Goal: Task Accomplishment & Management: Use online tool/utility

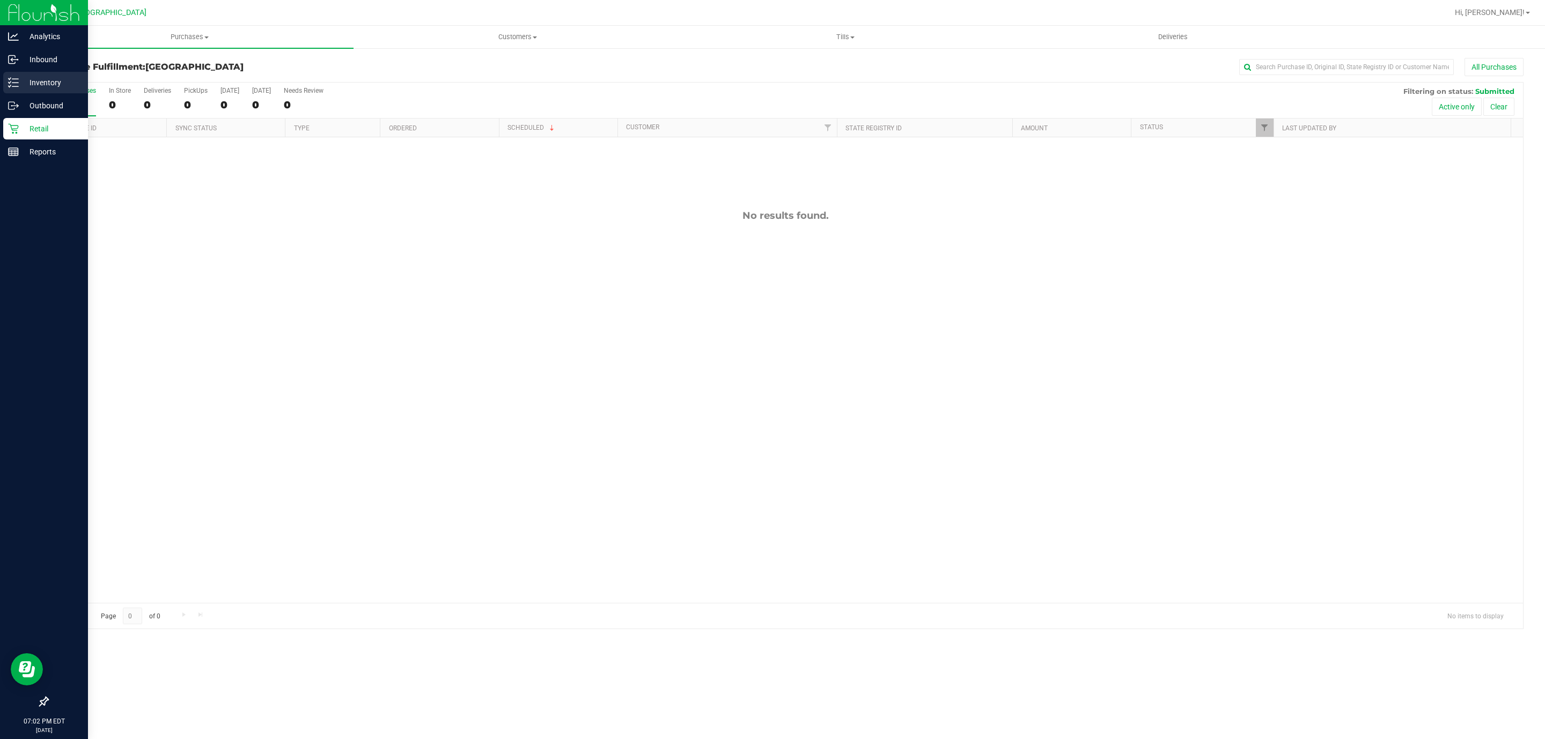
click at [26, 78] on p "Inventory" at bounding box center [51, 82] width 64 height 13
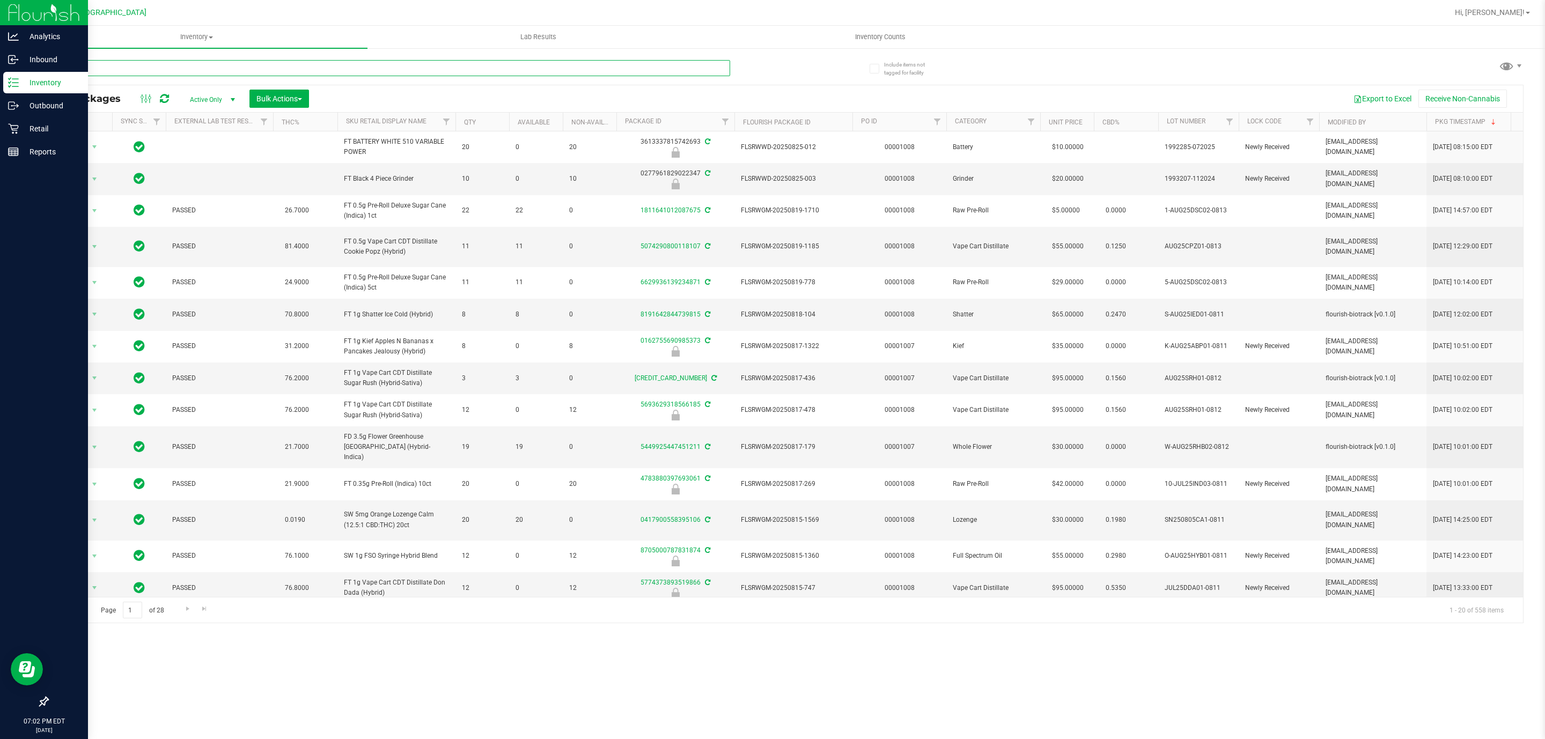
click at [369, 64] on input "text" at bounding box center [388, 68] width 683 height 16
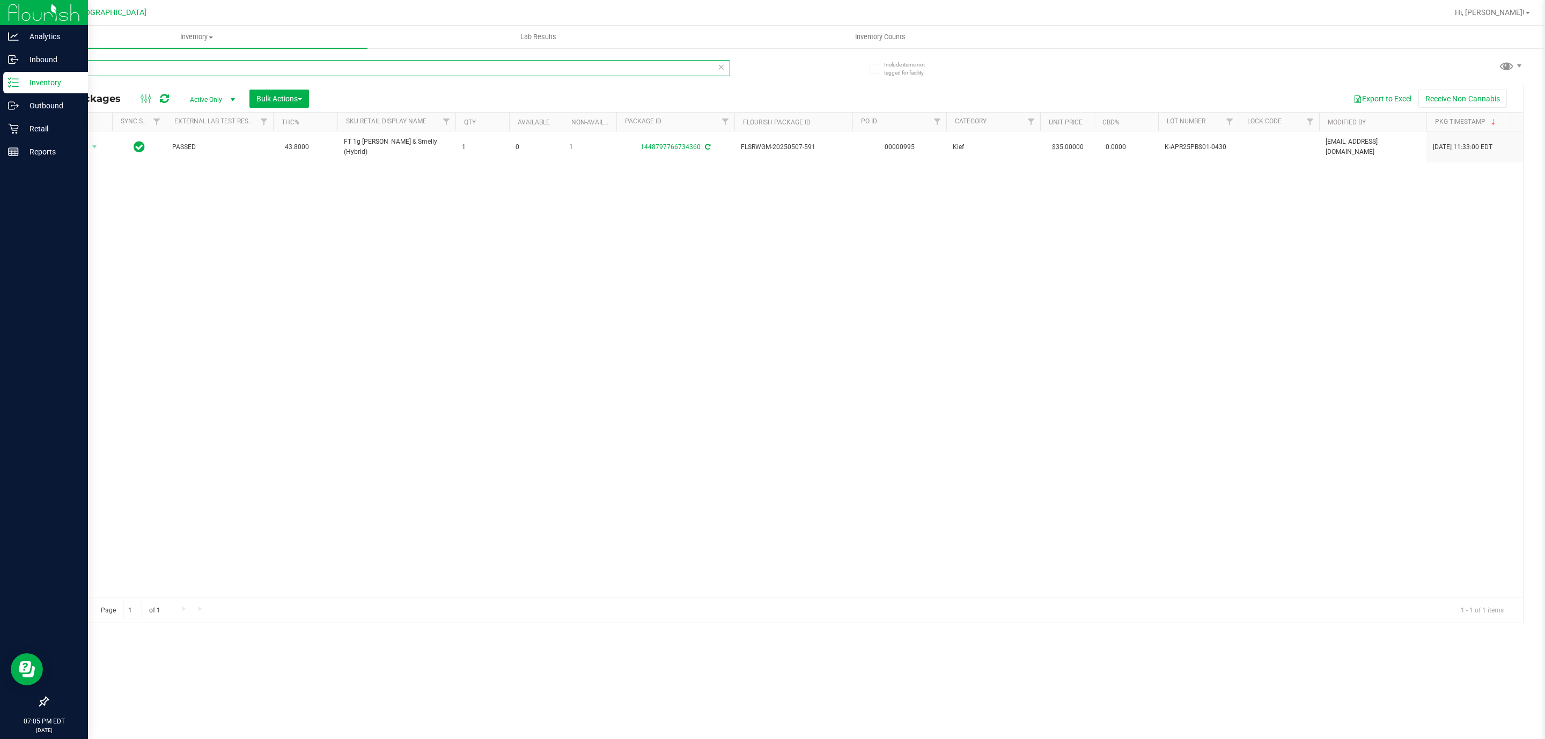
drag, startPoint x: 145, startPoint y: 76, endPoint x: 9, endPoint y: 89, distance: 137.4
click at [0, 89] on div "Analytics Inbound Inventory Outbound Retail Reports 07:05 PM EDT [DATE] 08/26 […" at bounding box center [772, 369] width 1545 height 739
type input "7374012953610411"
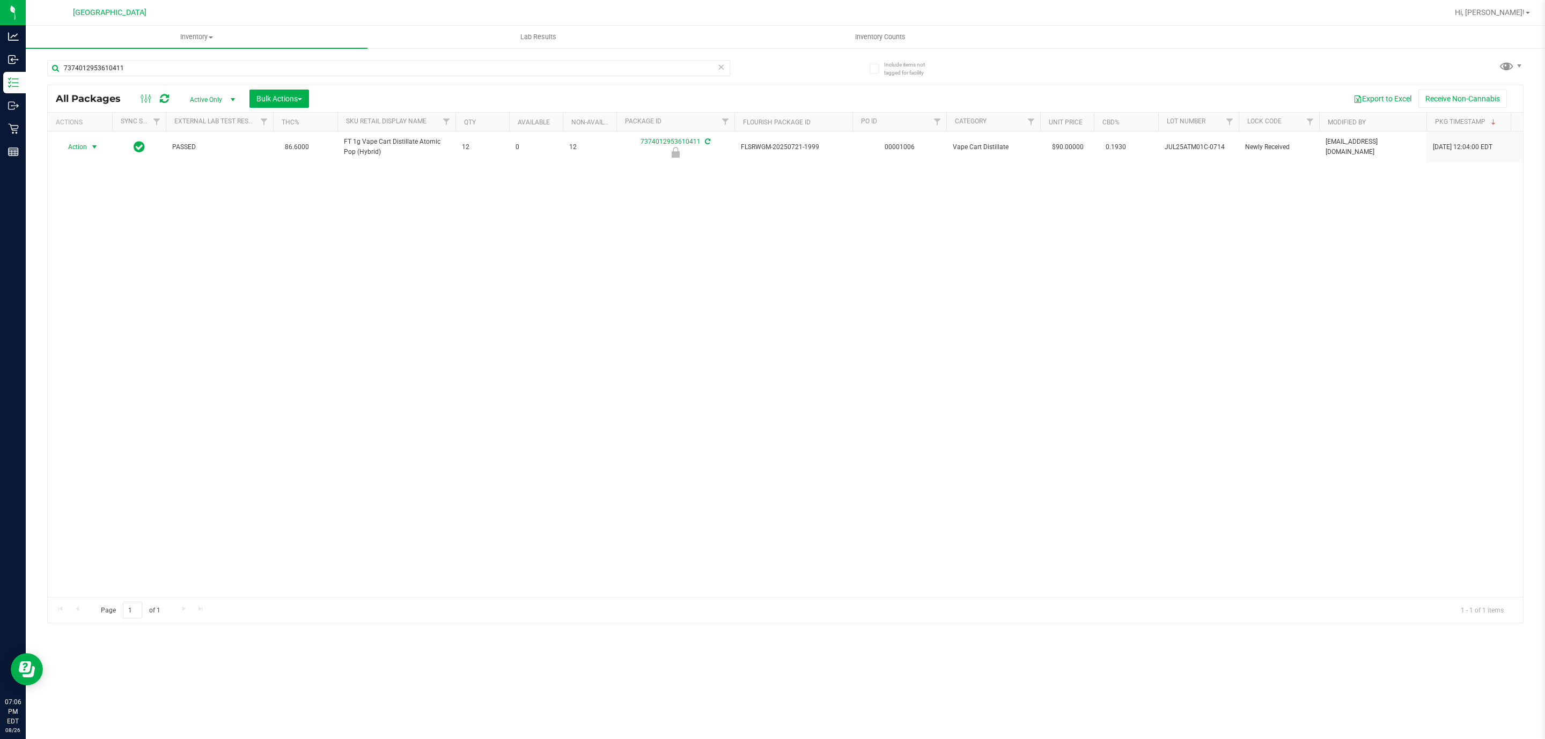
drag, startPoint x: 92, startPoint y: 150, endPoint x: 93, endPoint y: 174, distance: 24.2
click at [91, 150] on span "select" at bounding box center [94, 147] width 9 height 9
click at [105, 269] on li "Unlock package" at bounding box center [94, 262] width 70 height 16
click at [152, 64] on input "7374012953610411" at bounding box center [388, 68] width 683 height 16
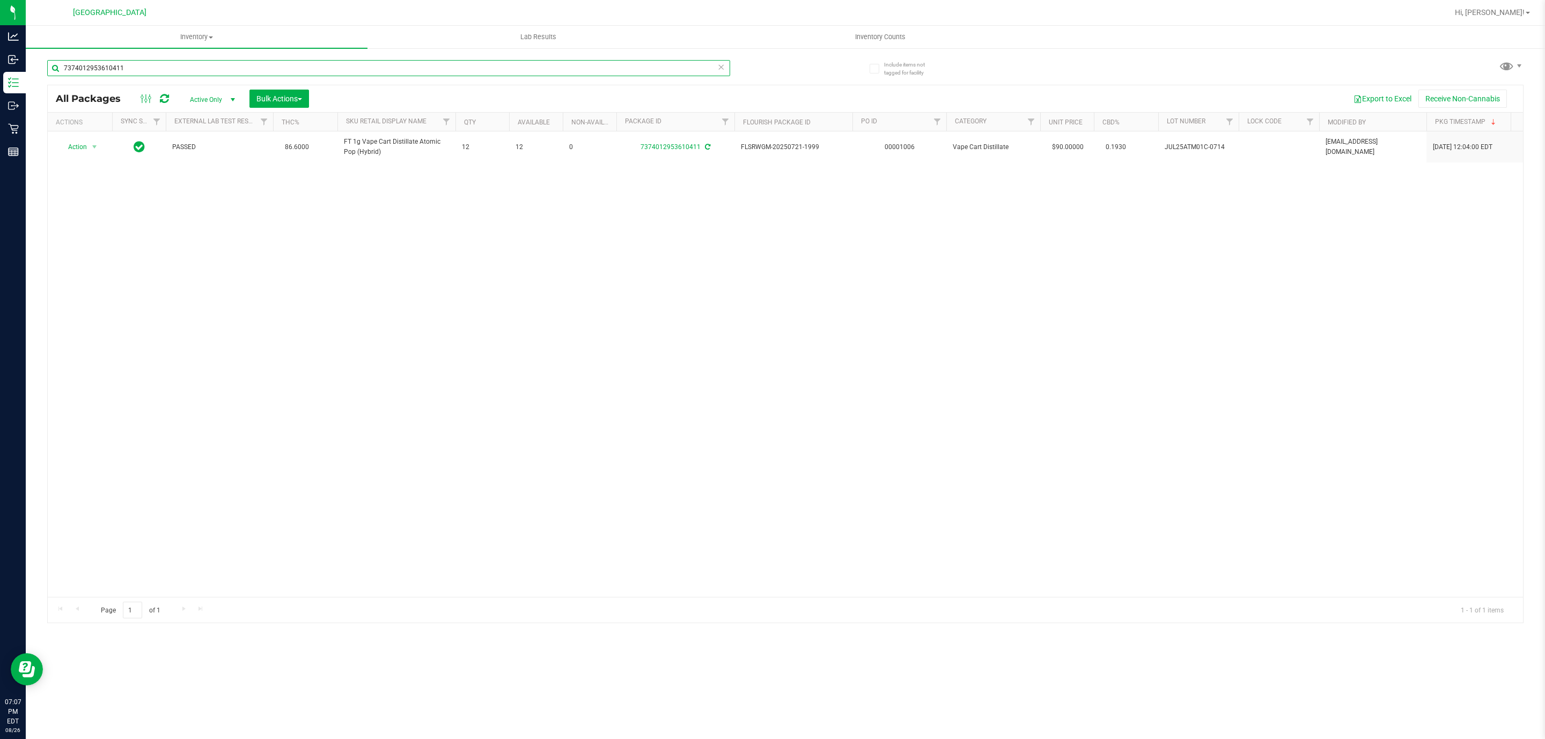
click at [152, 64] on input "7374012953610411" at bounding box center [388, 68] width 683 height 16
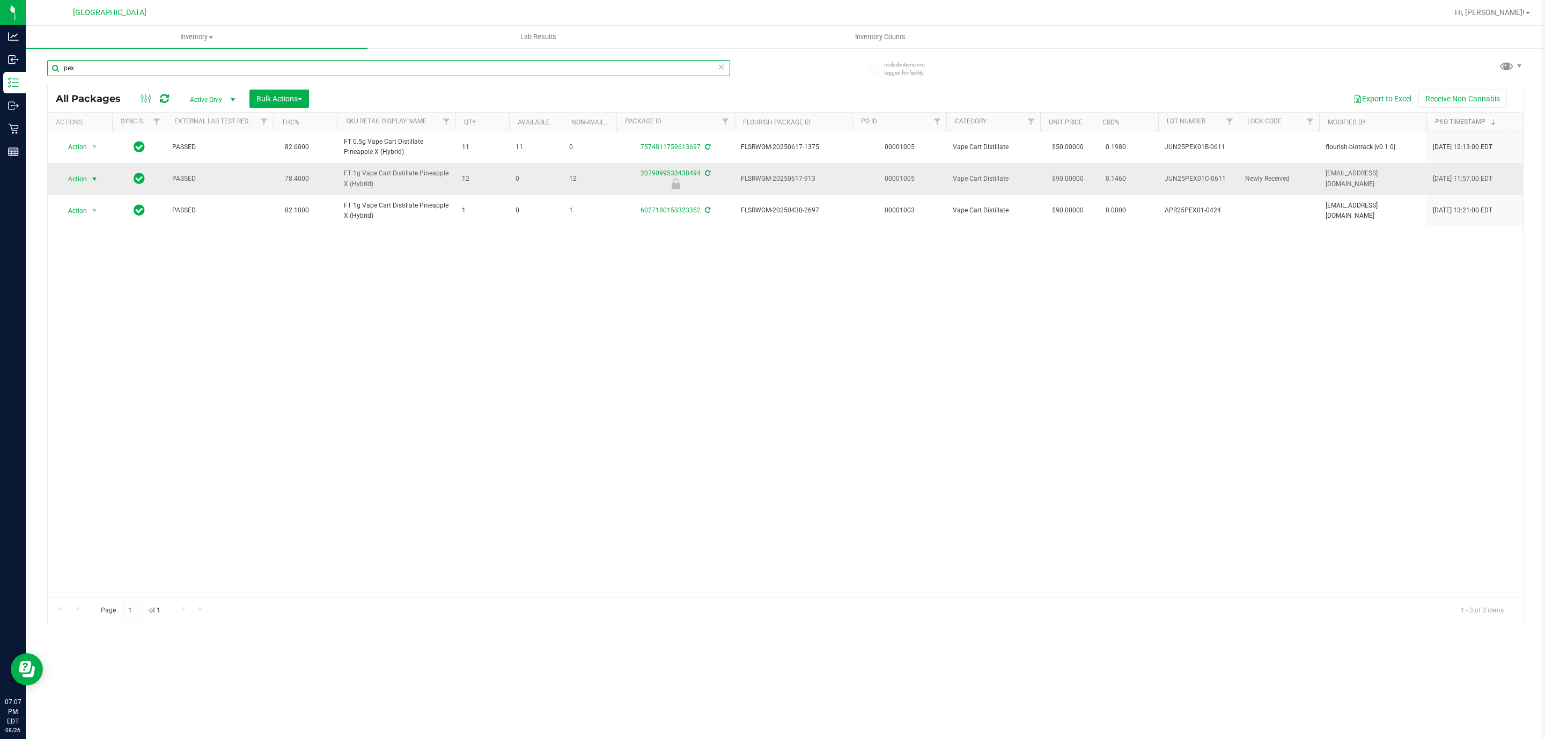
type input "pex"
click at [85, 174] on span "Action" at bounding box center [72, 179] width 29 height 15
click at [103, 296] on li "Unlock package" at bounding box center [94, 294] width 70 height 16
click at [830, 481] on div "Action Action Adjust qty Create package Edit attributes Global inventory Locate…" at bounding box center [785, 364] width 1475 height 466
click at [1174, 358] on div "Action Action Adjust qty Create package Edit attributes Global inventory Locate…" at bounding box center [785, 364] width 1475 height 466
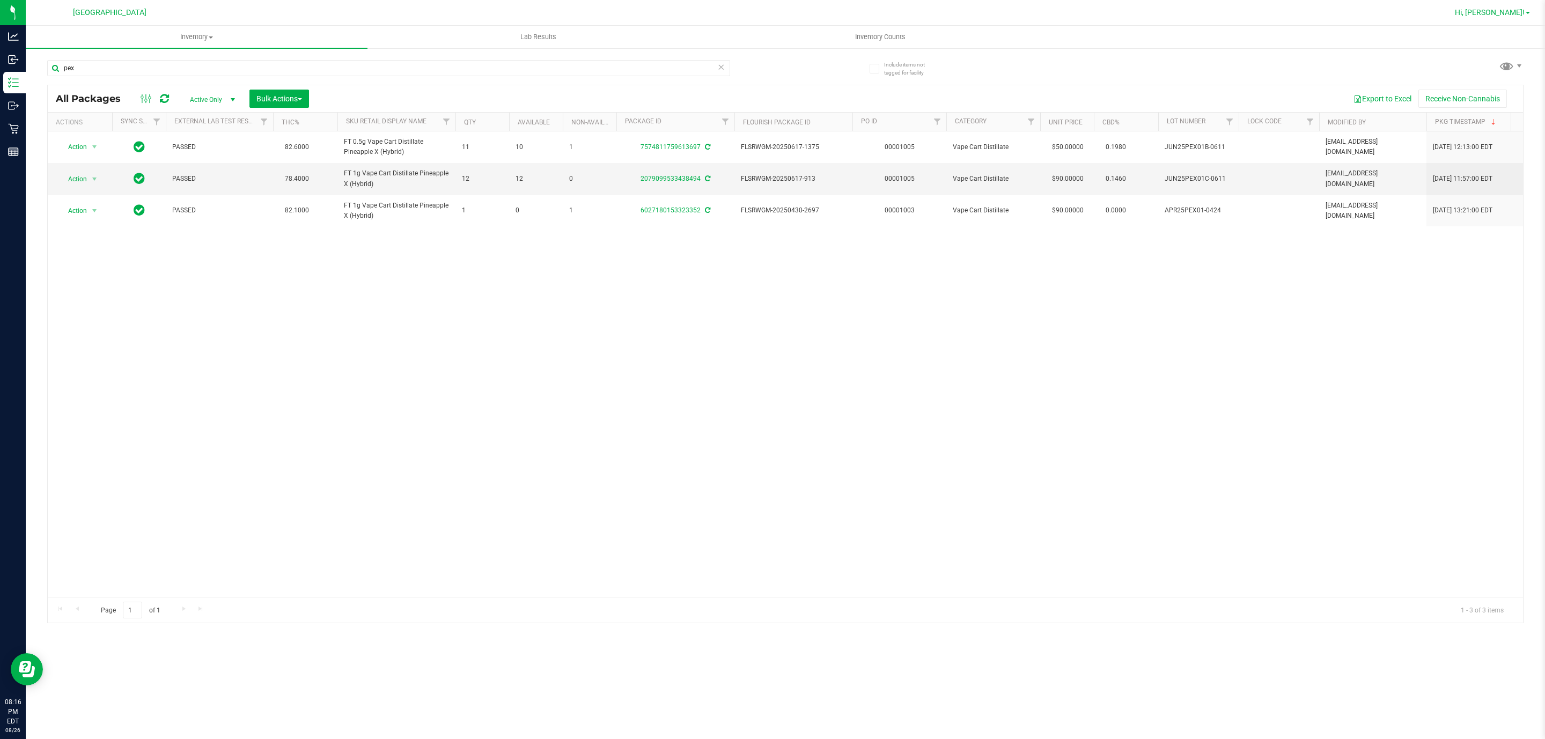
click at [1493, 8] on link "Hi, [PERSON_NAME]!" at bounding box center [1492, 12] width 84 height 11
click at [1473, 106] on li "Sign Out" at bounding box center [1496, 114] width 80 height 19
